Goal: Task Accomplishment & Management: Use online tool/utility

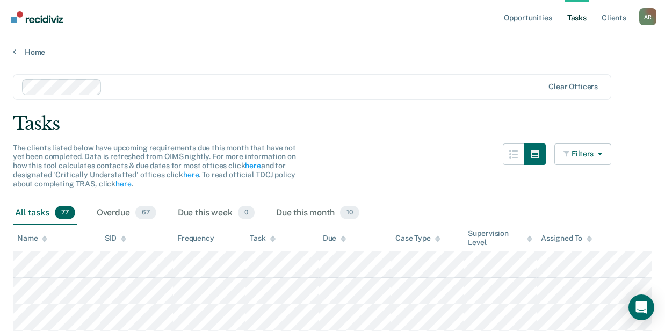
click at [269, 239] on div "Task" at bounding box center [262, 238] width 25 height 9
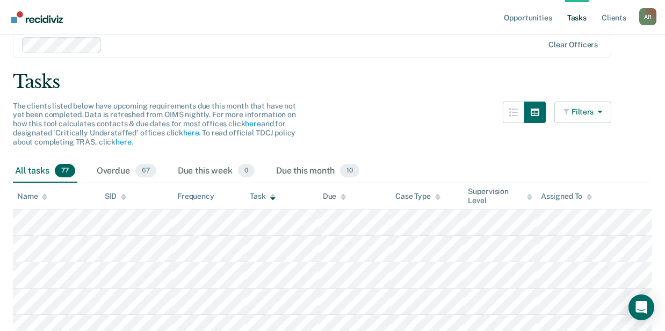
scroll to position [143, 0]
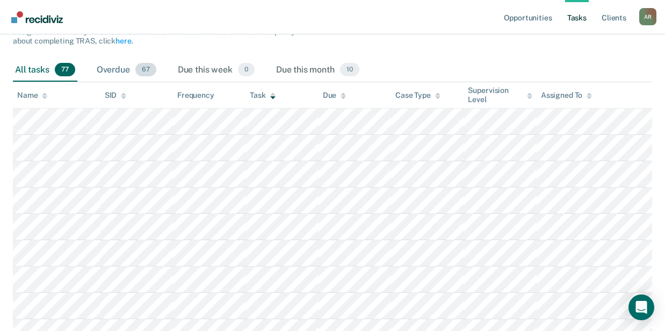
click at [128, 76] on div "Overdue 67" at bounding box center [127, 71] width 64 height 24
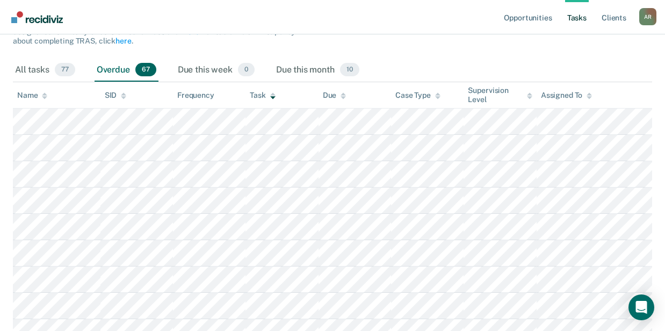
click at [122, 72] on div "Overdue 67" at bounding box center [127, 71] width 64 height 24
click at [271, 97] on icon at bounding box center [272, 95] width 5 height 7
click at [263, 96] on div "Task" at bounding box center [262, 95] width 25 height 9
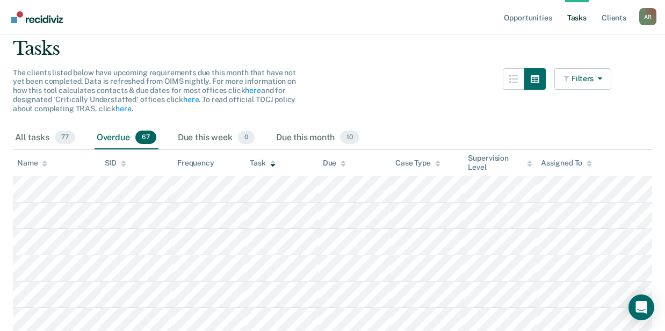
scroll to position [0, 0]
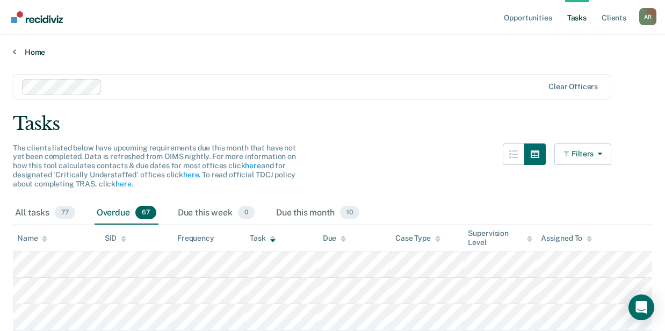
click at [31, 49] on link "Home" at bounding box center [332, 52] width 639 height 10
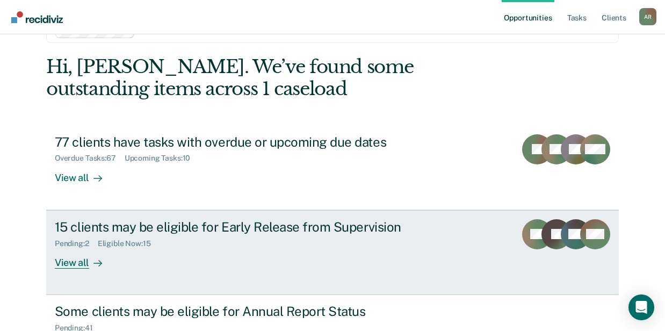
scroll to position [107, 0]
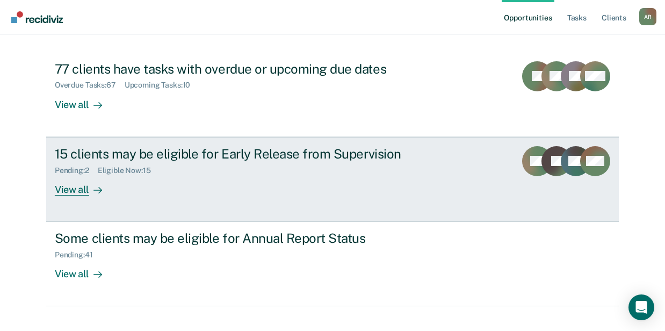
click at [171, 174] on div "Pending : 2 Eligible Now : 15" at bounding box center [243, 168] width 377 height 13
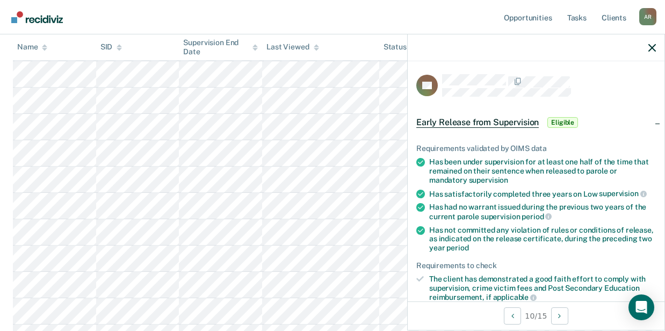
scroll to position [197, 0]
